Goal: Task Accomplishment & Management: Use online tool/utility

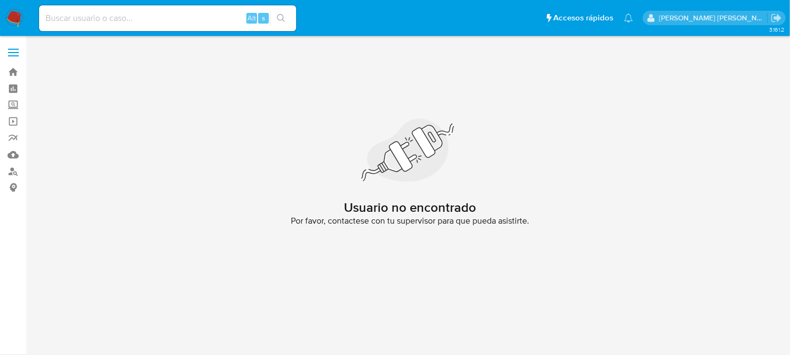
click at [151, 0] on nav "Pausado Ver notificaciones Alt s Accesos rápidos Presiona las siguientes teclas…" at bounding box center [395, 18] width 790 height 36
click at [146, 10] on div "Alt s" at bounding box center [167, 18] width 257 height 26
click at [140, 11] on input at bounding box center [167, 18] width 257 height 14
paste input "2180480505"
type input "2180480505"
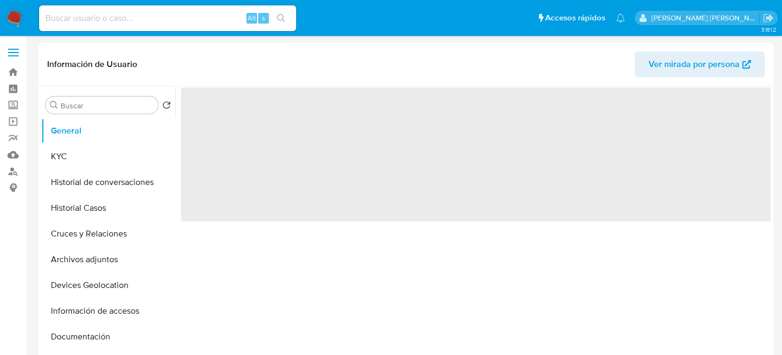
select select "10"
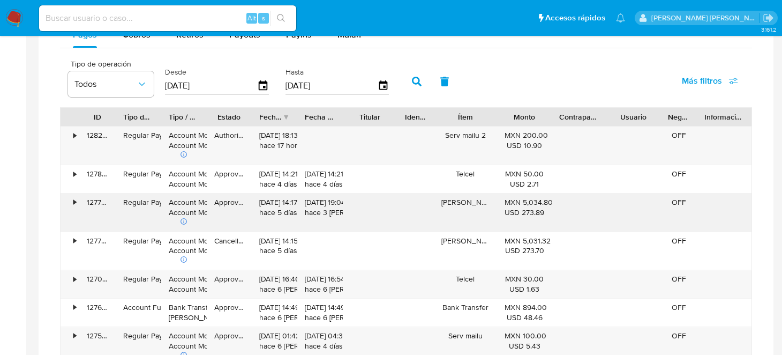
scroll to position [750, 0]
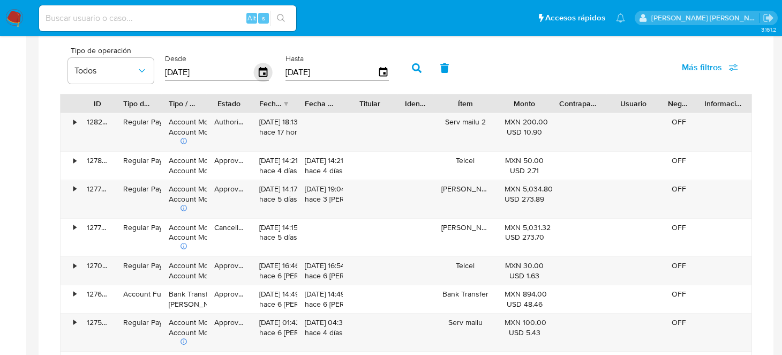
click at [256, 70] on icon "button" at bounding box center [263, 72] width 19 height 19
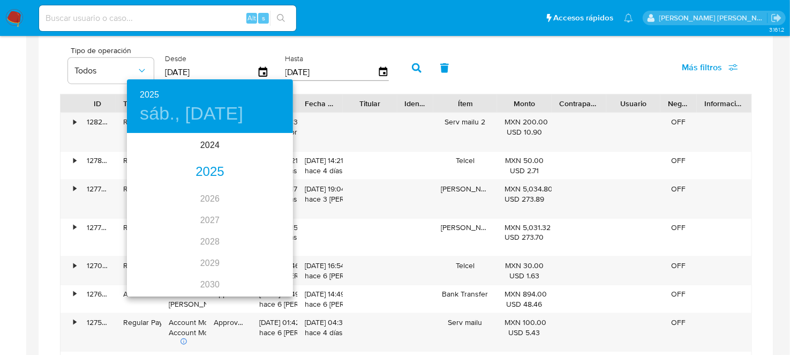
click at [209, 176] on div "2025" at bounding box center [210, 171] width 166 height 21
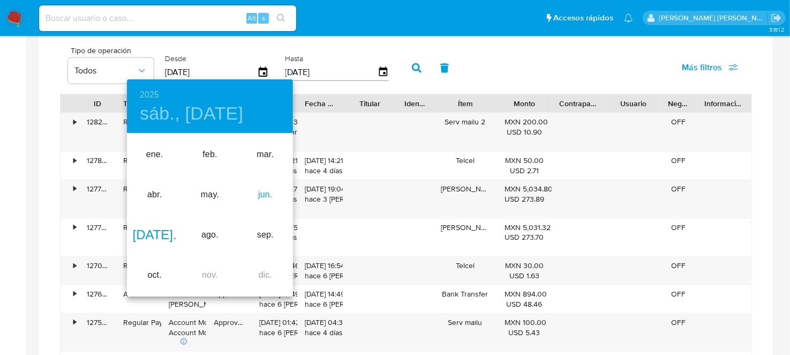
click at [259, 193] on div "jun." at bounding box center [265, 195] width 55 height 40
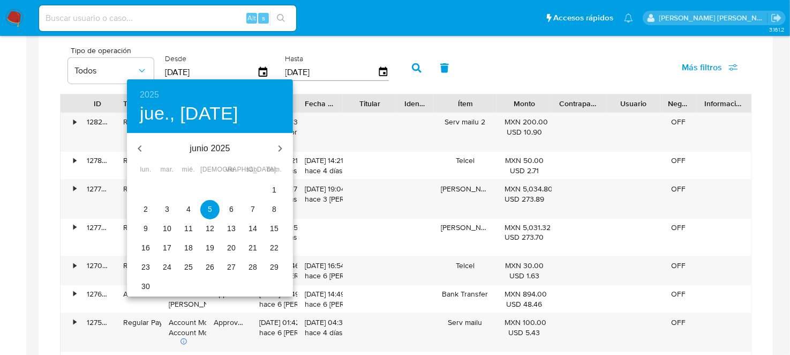
click at [226, 224] on span "13" at bounding box center [231, 228] width 19 height 11
type input "13/06/2025"
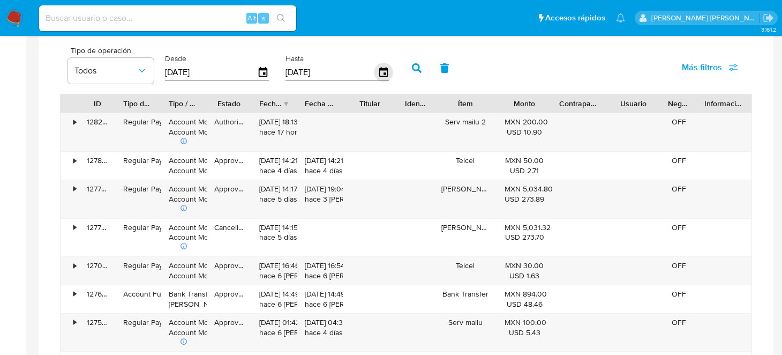
click at [376, 70] on icon "button" at bounding box center [383, 72] width 19 height 19
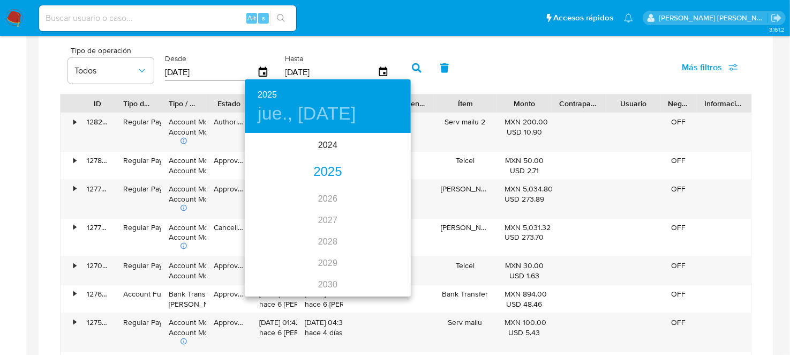
click at [325, 171] on div "2025" at bounding box center [328, 171] width 166 height 21
click at [383, 189] on div "jun." at bounding box center [383, 195] width 55 height 40
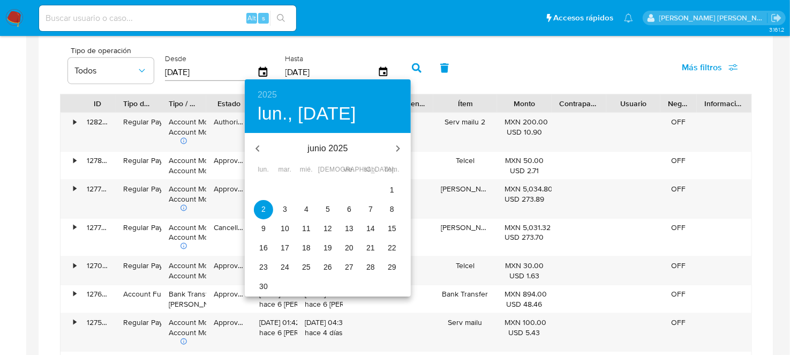
click at [369, 228] on p "14" at bounding box center [370, 228] width 9 height 11
type input "14/06/2025"
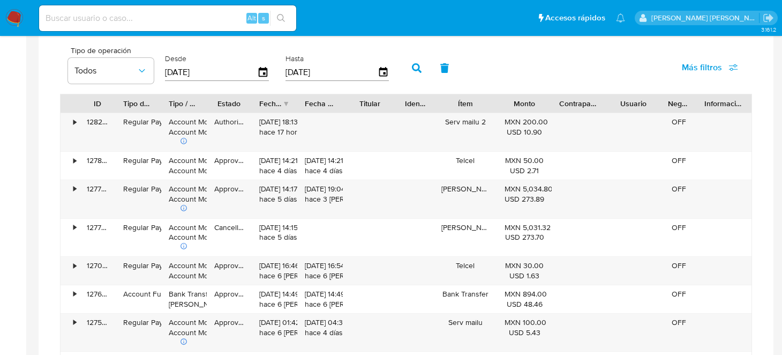
click at [405, 71] on button "button" at bounding box center [417, 68] width 28 height 26
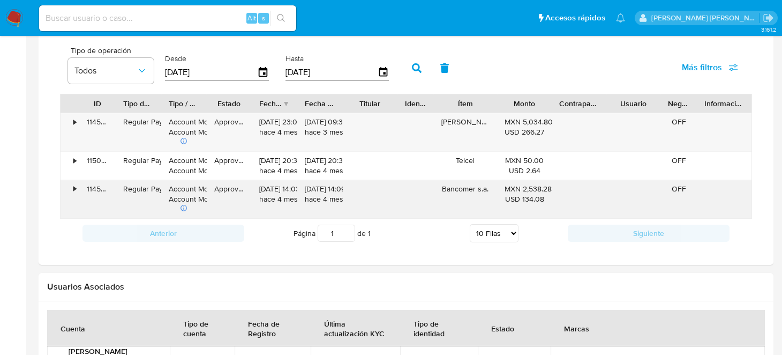
click at [473, 189] on div "Bancomer s.a." at bounding box center [465, 199] width 64 height 38
click at [460, 281] on h2 "Usuarios Asociados" at bounding box center [406, 286] width 718 height 11
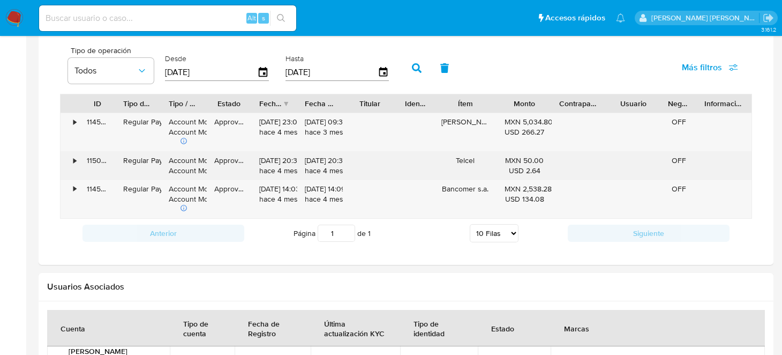
scroll to position [697, 0]
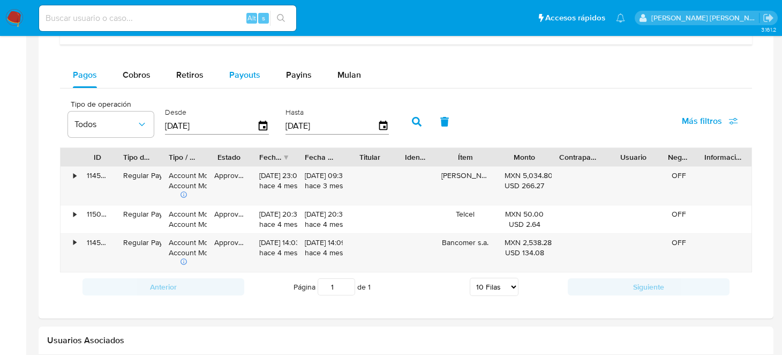
click at [246, 65] on div "Payouts" at bounding box center [244, 75] width 31 height 26
select select "10"
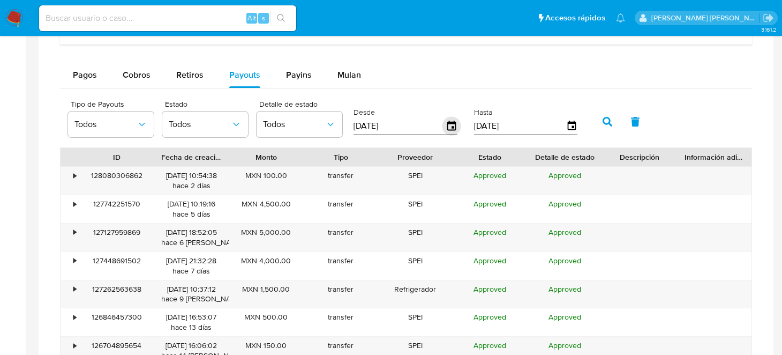
click at [452, 124] on icon "button" at bounding box center [452, 126] width 19 height 19
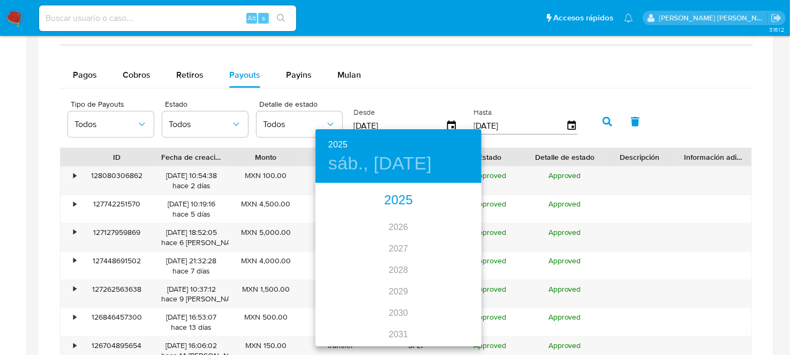
click at [391, 197] on div "2025" at bounding box center [399, 200] width 166 height 21
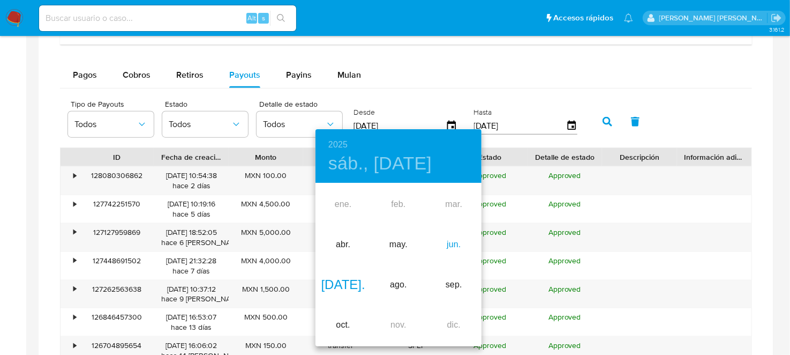
click at [452, 250] on div "jun." at bounding box center [453, 244] width 55 height 40
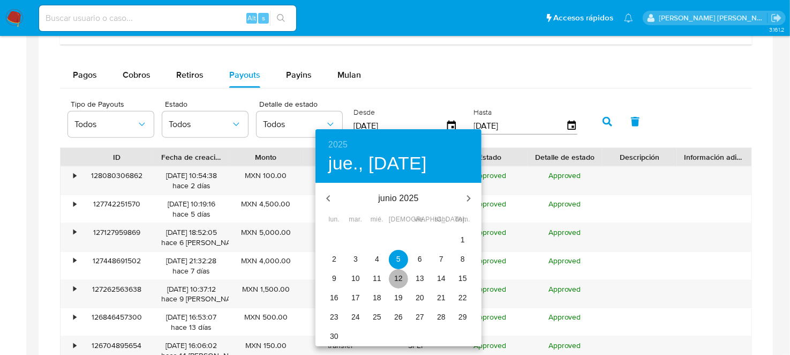
click at [408, 276] on span "12" at bounding box center [398, 278] width 19 height 11
type input "12/06/2025"
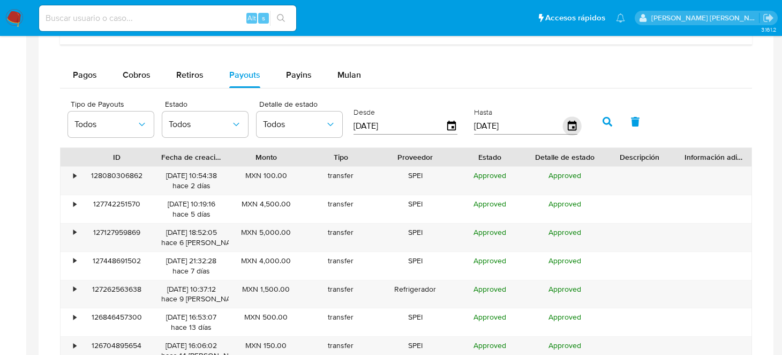
click at [563, 119] on icon "button" at bounding box center [572, 126] width 19 height 19
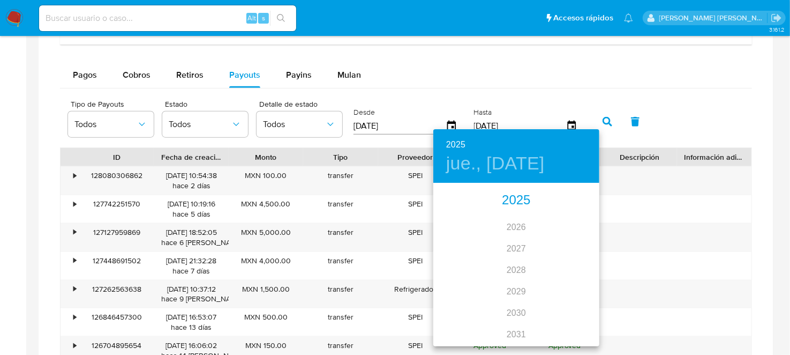
click at [519, 209] on div "2025" at bounding box center [516, 200] width 166 height 21
click at [565, 237] on div "jun." at bounding box center [571, 244] width 55 height 40
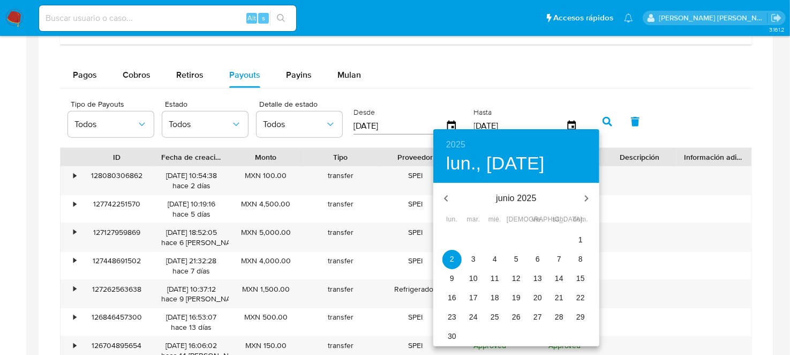
click at [575, 278] on span "15" at bounding box center [580, 278] width 19 height 11
type input "15/06/2025"
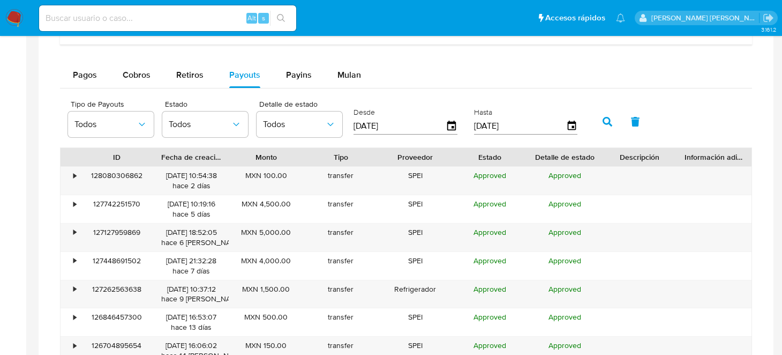
click at [594, 118] on button "button" at bounding box center [608, 122] width 28 height 26
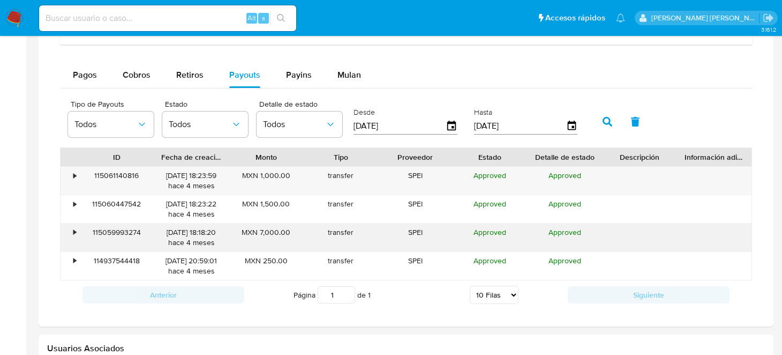
click at [78, 229] on div "•" at bounding box center [70, 237] width 19 height 28
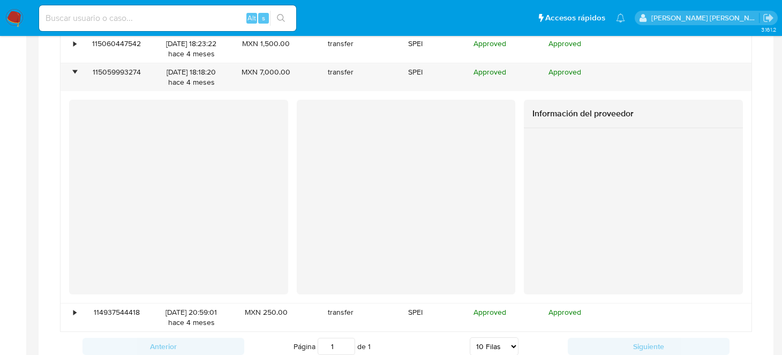
scroll to position [803, 0]
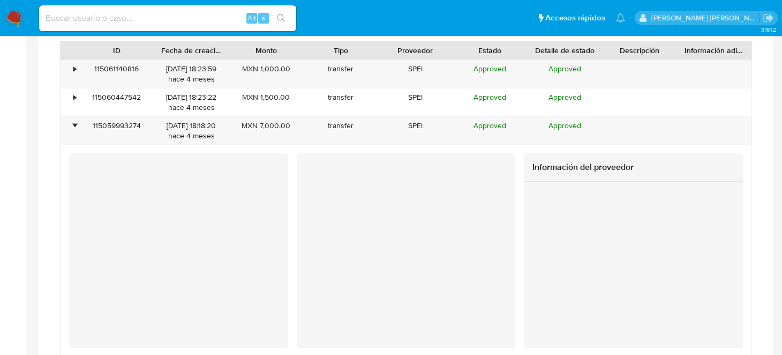
click at [460, 279] on div at bounding box center [406, 250] width 219 height 194
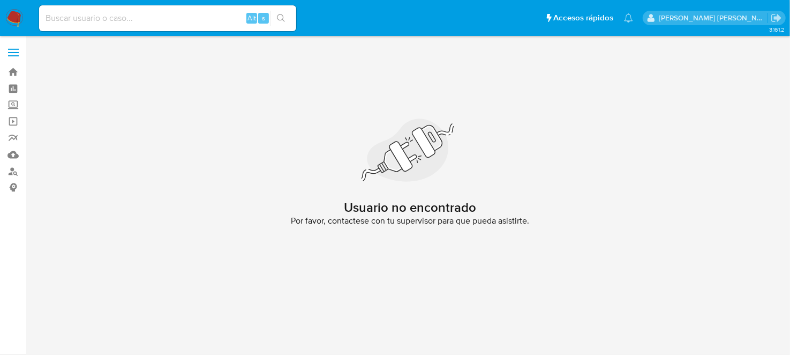
click at [99, 27] on div "Alt s" at bounding box center [167, 18] width 257 height 26
click at [106, 1] on nav "Pausado Ver notificaciones Alt s Accesos rápidos Presiona las siguientes teclas…" at bounding box center [395, 18] width 790 height 36
click at [106, 13] on input at bounding box center [167, 18] width 257 height 14
paste input "2032092381"
type input "2032092381"
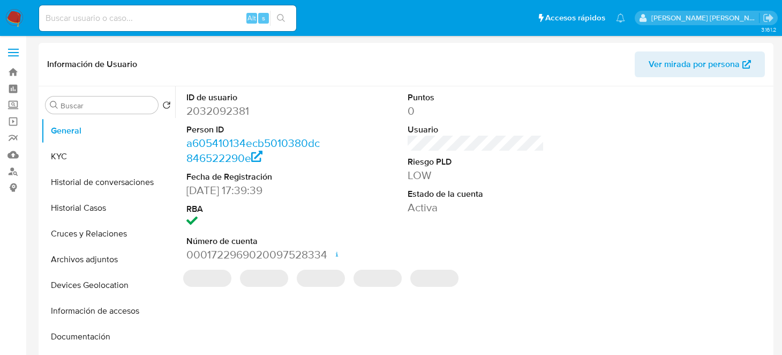
select select "10"
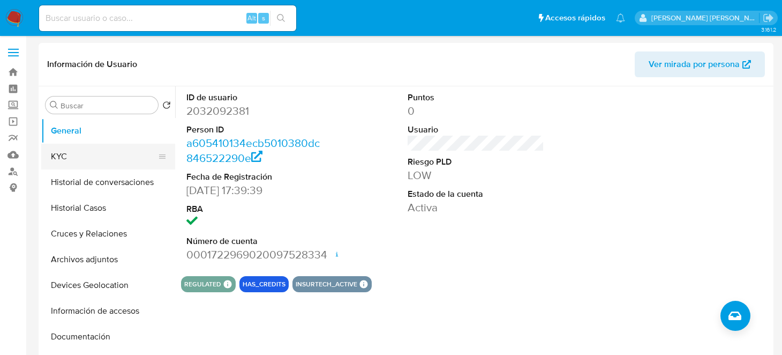
click at [100, 160] on button "KYC" at bounding box center [103, 157] width 125 height 26
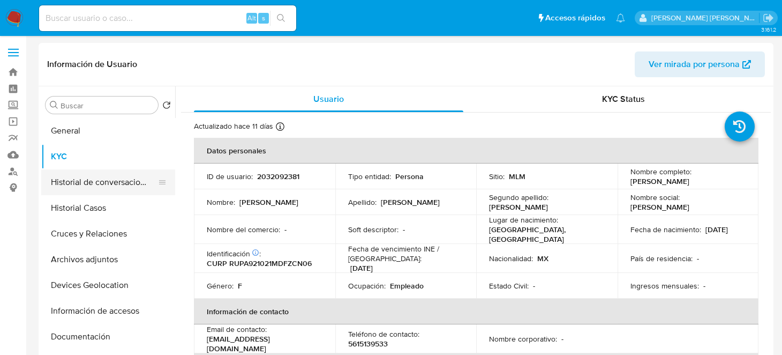
click at [110, 183] on button "Historial de conversaciones" at bounding box center [103, 182] width 125 height 26
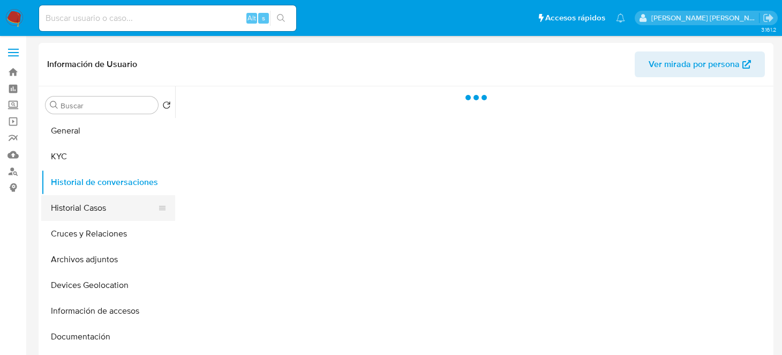
click at [97, 217] on button "Historial Casos" at bounding box center [103, 208] width 125 height 26
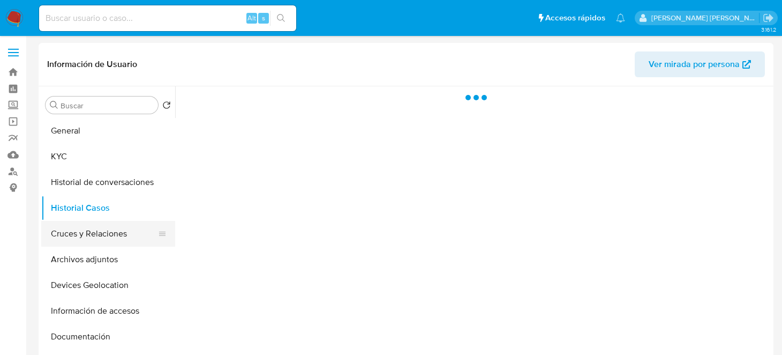
click at [108, 228] on button "Cruces y Relaciones" at bounding box center [103, 234] width 125 height 26
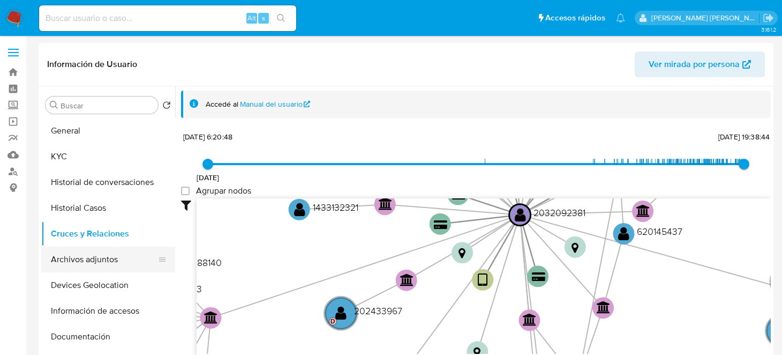
click at [75, 258] on button "Archivos adjuntos" at bounding box center [103, 259] width 125 height 26
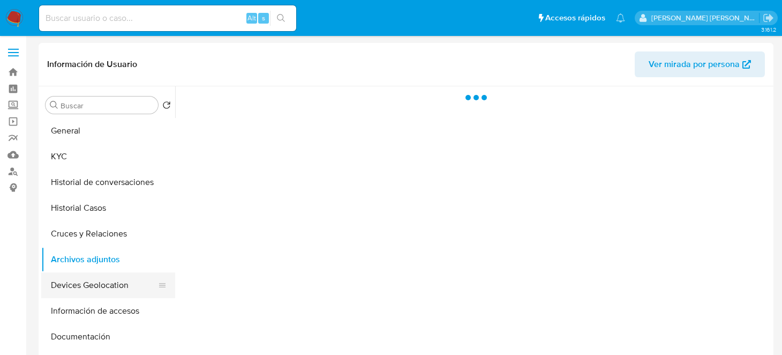
click at [85, 284] on button "Devices Geolocation" at bounding box center [103, 285] width 125 height 26
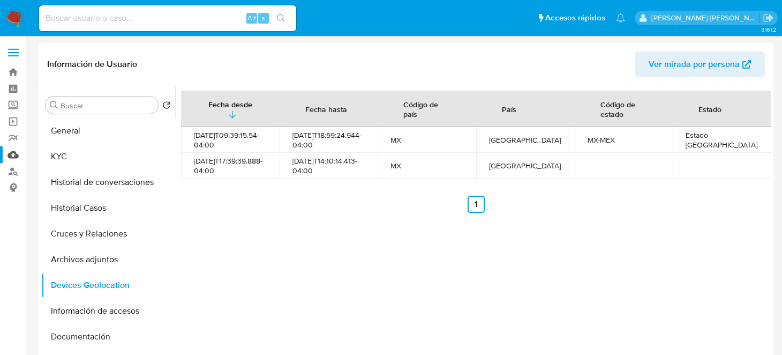
click at [12, 160] on link "Mulan" at bounding box center [64, 154] width 128 height 17
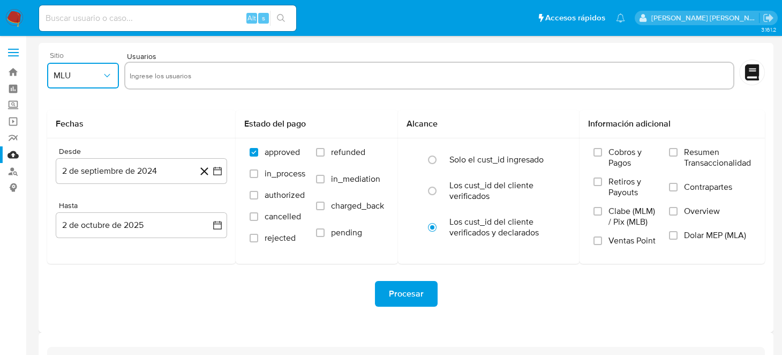
click at [96, 65] on button "MLU" at bounding box center [83, 76] width 72 height 26
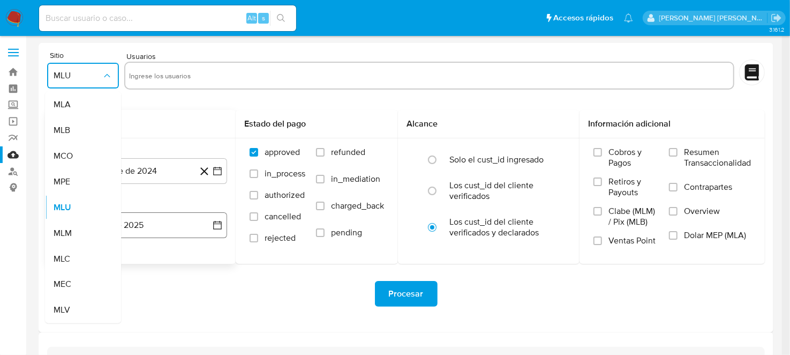
drag, startPoint x: 55, startPoint y: 221, endPoint x: 64, endPoint y: 214, distance: 11.5
click at [55, 221] on div "MLM" at bounding box center [80, 233] width 53 height 26
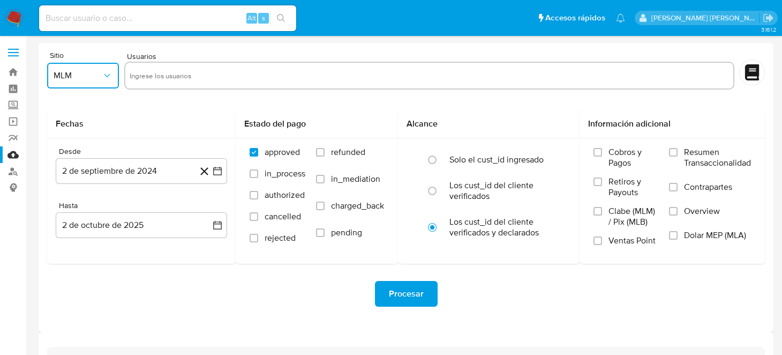
click at [152, 68] on input "text" at bounding box center [430, 75] width 600 height 17
type input "2032092381"
click at [221, 177] on button "2 de septiembre de 2024" at bounding box center [141, 171] width 171 height 26
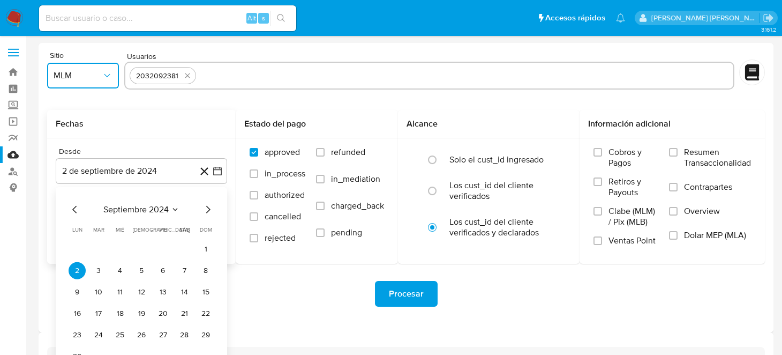
click at [208, 208] on icon "Mes siguiente" at bounding box center [208, 210] width 4 height 8
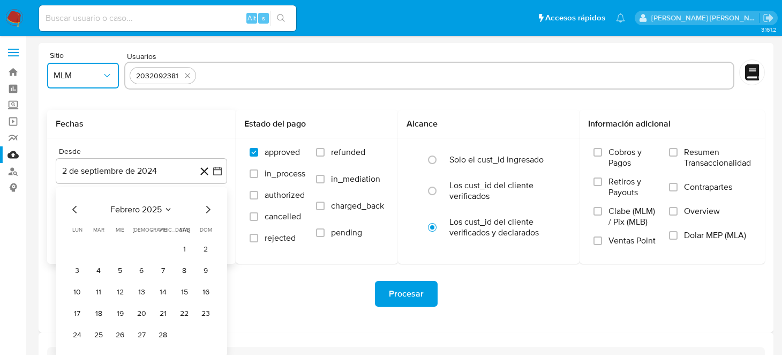
click at [208, 208] on icon "Mes siguiente" at bounding box center [208, 210] width 4 height 8
click at [141, 248] on button "1" at bounding box center [141, 249] width 17 height 17
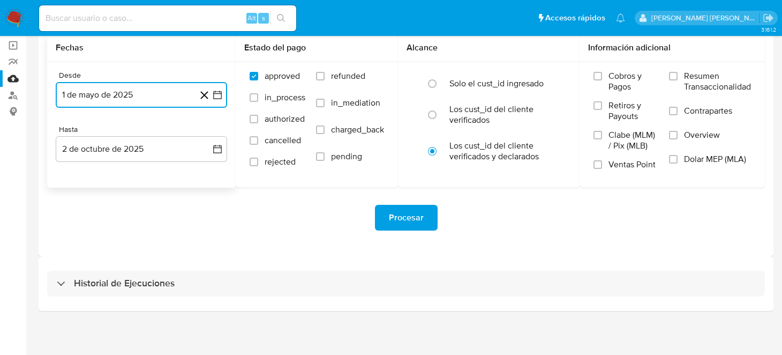
scroll to position [77, 0]
click at [224, 149] on button "2 de octubre de 2025" at bounding box center [141, 148] width 171 height 26
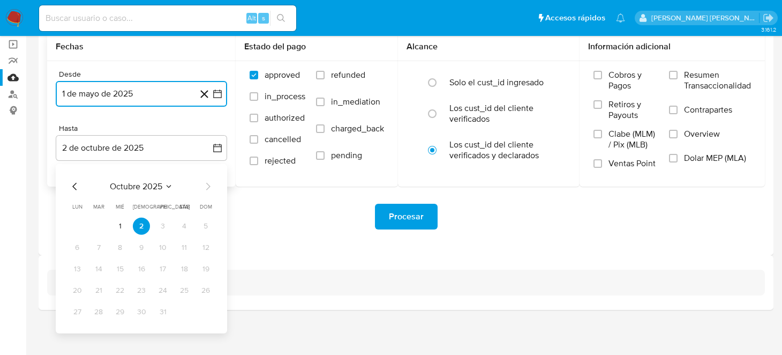
click at [69, 190] on icon "Mes anterior" at bounding box center [75, 186] width 13 height 13
click at [71, 189] on icon "Mes anterior" at bounding box center [75, 186] width 13 height 13
click at [205, 315] on button "31" at bounding box center [205, 311] width 17 height 17
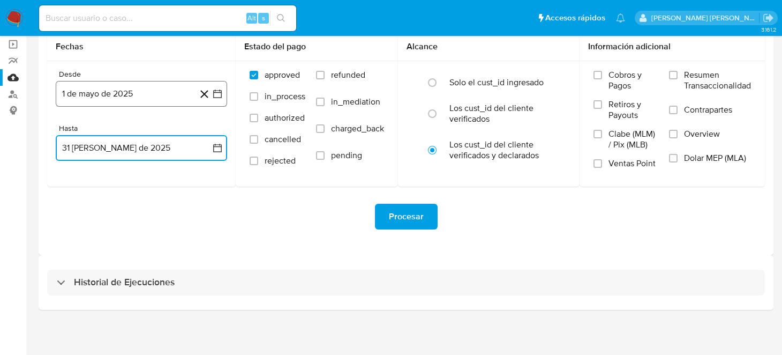
click at [213, 95] on icon "button" at bounding box center [217, 93] width 9 height 9
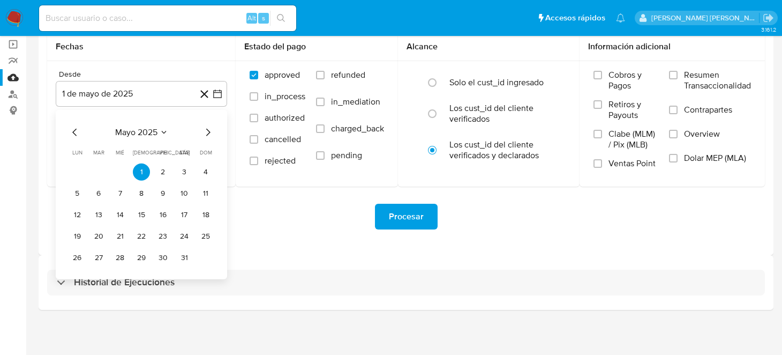
click at [77, 132] on icon "Mes anterior" at bounding box center [75, 132] width 13 height 13
click at [96, 171] on button "1" at bounding box center [98, 171] width 17 height 17
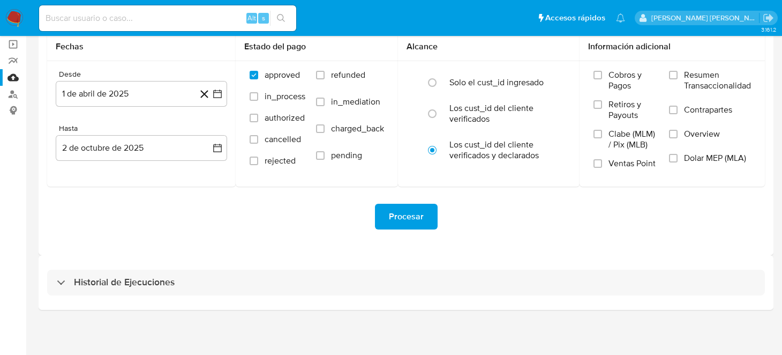
click at [294, 221] on div "Procesar" at bounding box center [406, 217] width 718 height 26
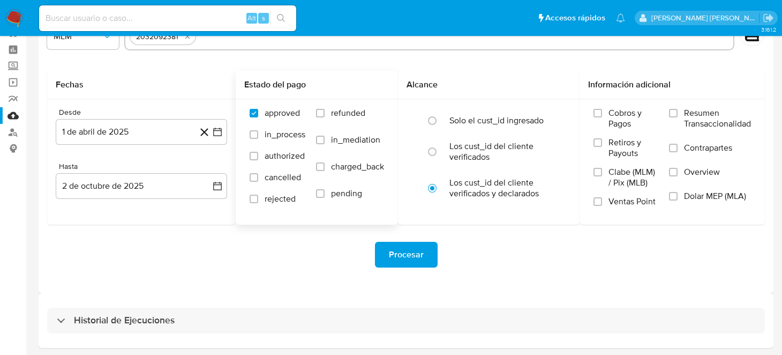
scroll to position [24, 0]
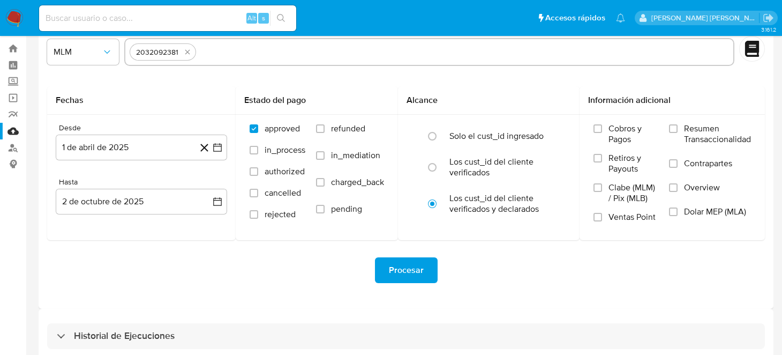
click at [391, 249] on div "Procesar" at bounding box center [406, 270] width 718 height 60
click at [393, 267] on span "Procesar" at bounding box center [406, 270] width 35 height 24
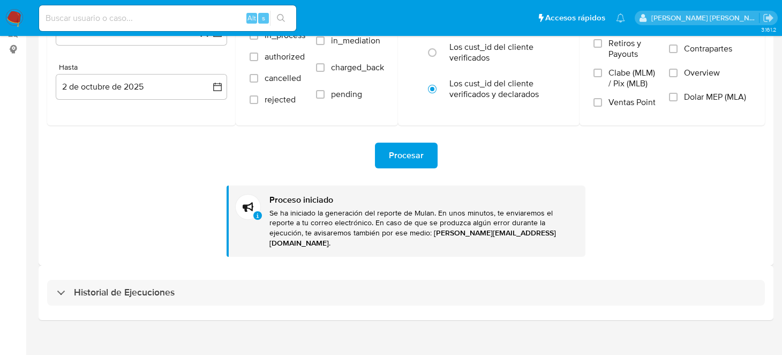
scroll to position [139, 0]
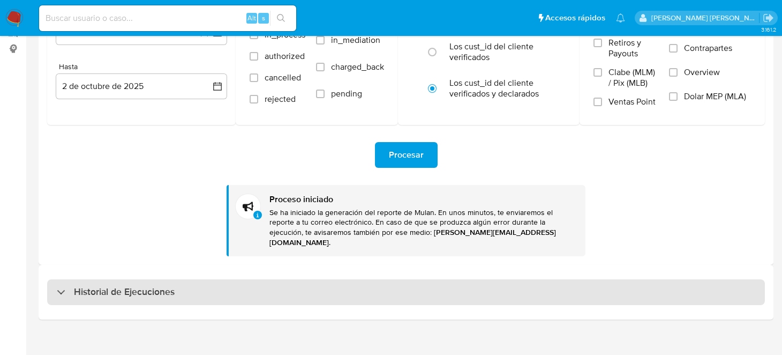
click at [123, 286] on h3 "Historial de Ejecuciones" at bounding box center [124, 292] width 101 height 13
select select "10"
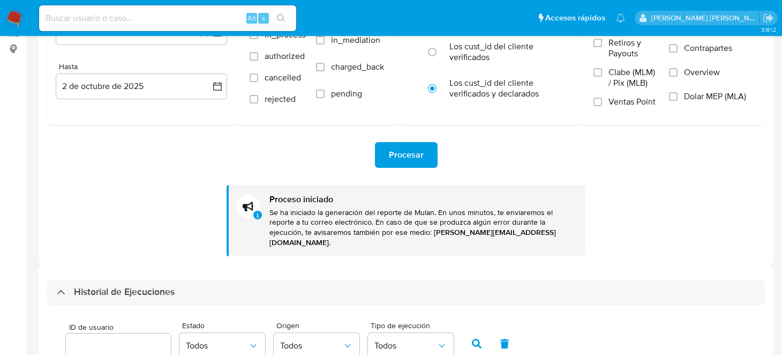
click at [12, 15] on img at bounding box center [14, 18] width 18 height 18
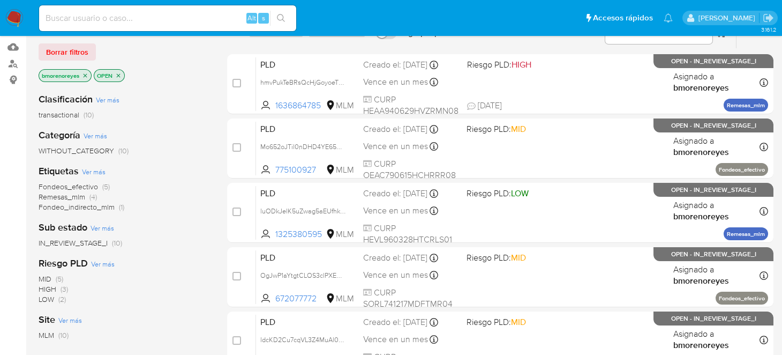
scroll to position [53, 0]
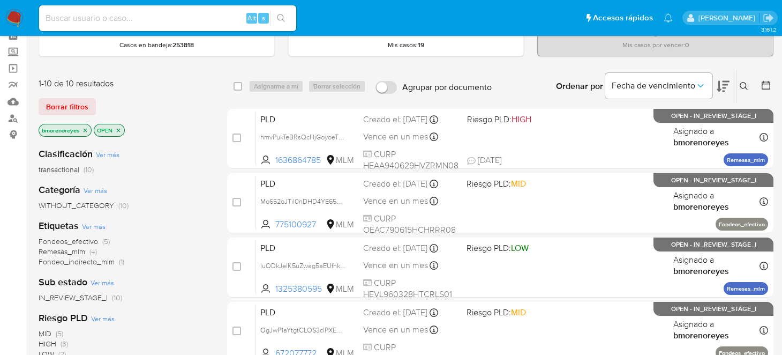
click at [118, 125] on p "OPEN" at bounding box center [109, 130] width 30 height 12
click at [121, 130] on icon "close-filter" at bounding box center [118, 130] width 6 height 6
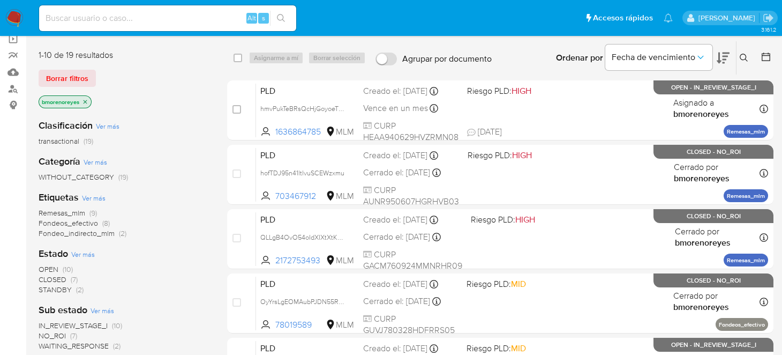
scroll to position [214, 0]
